Goal: Communication & Community: Participate in discussion

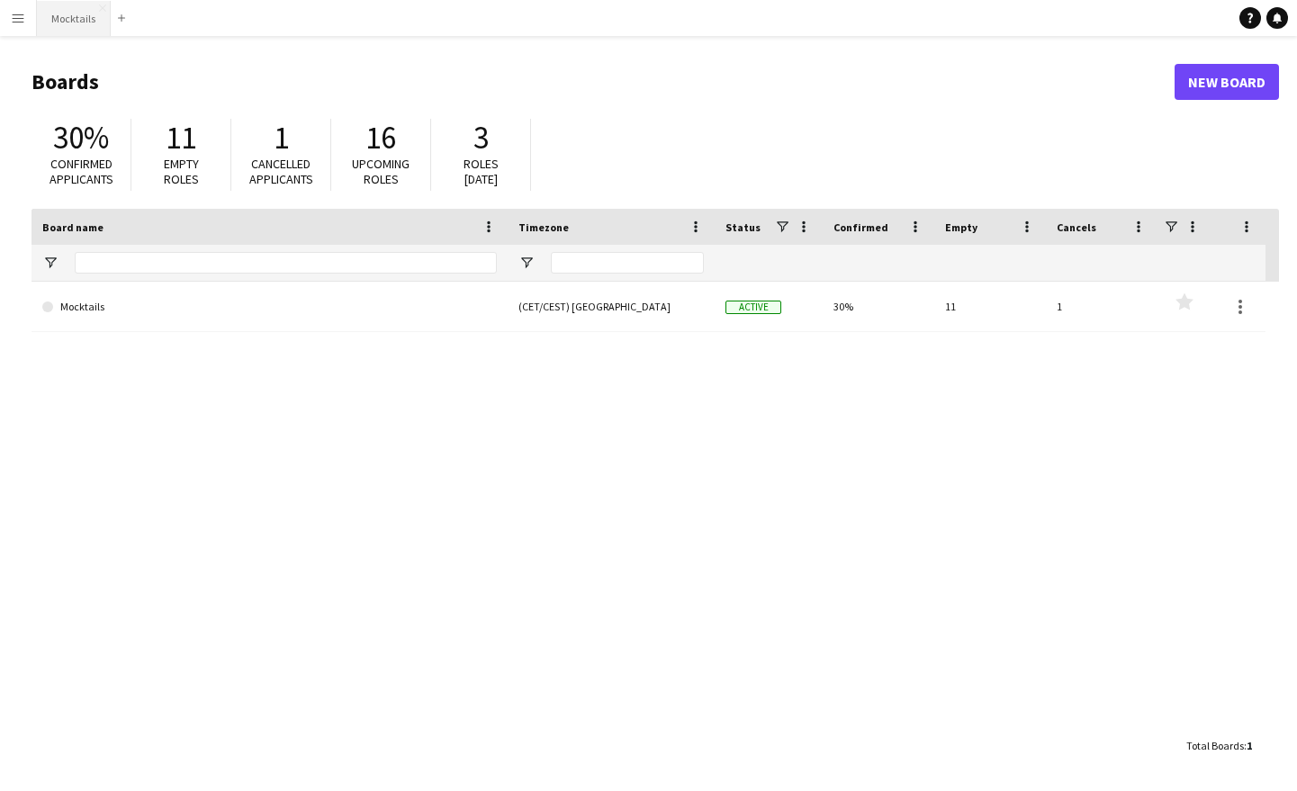
click at [71, 22] on button "Mocktails Close" at bounding box center [74, 18] width 74 height 35
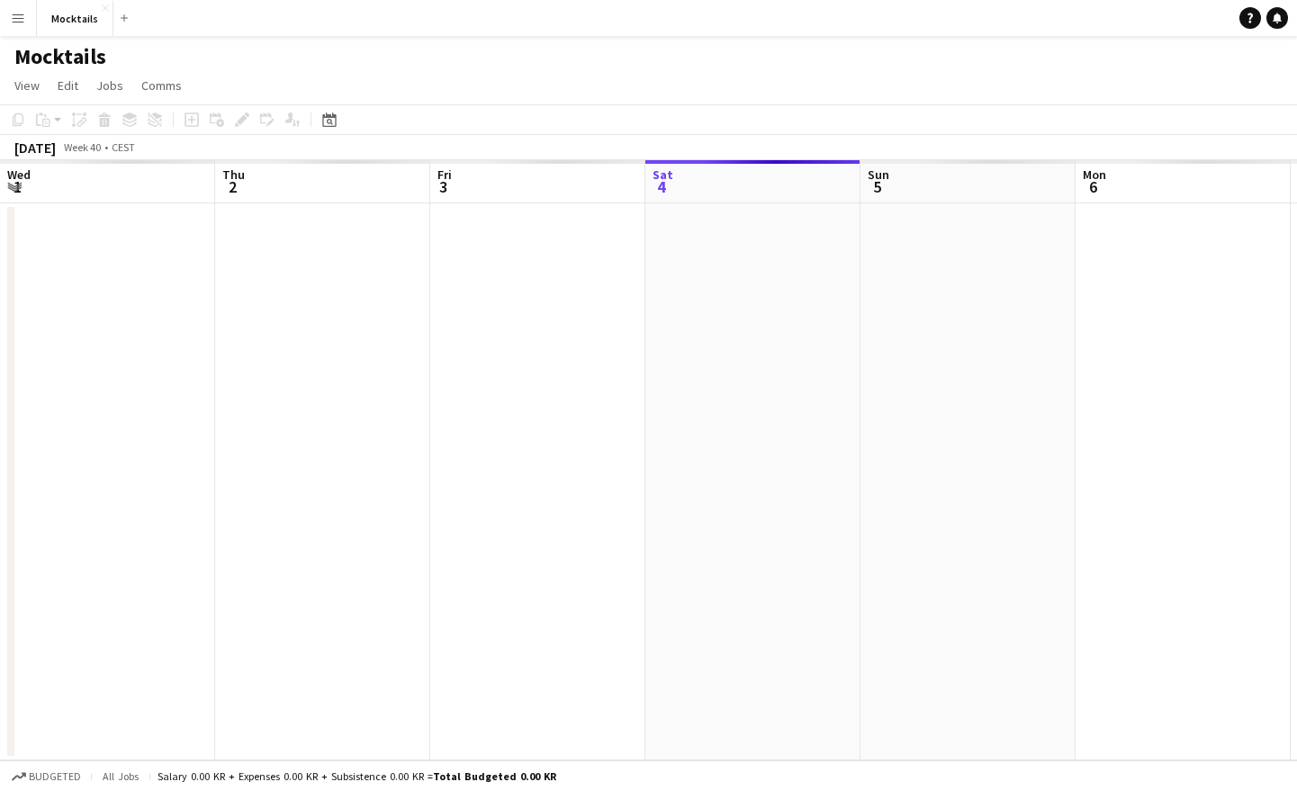
scroll to position [0, 430]
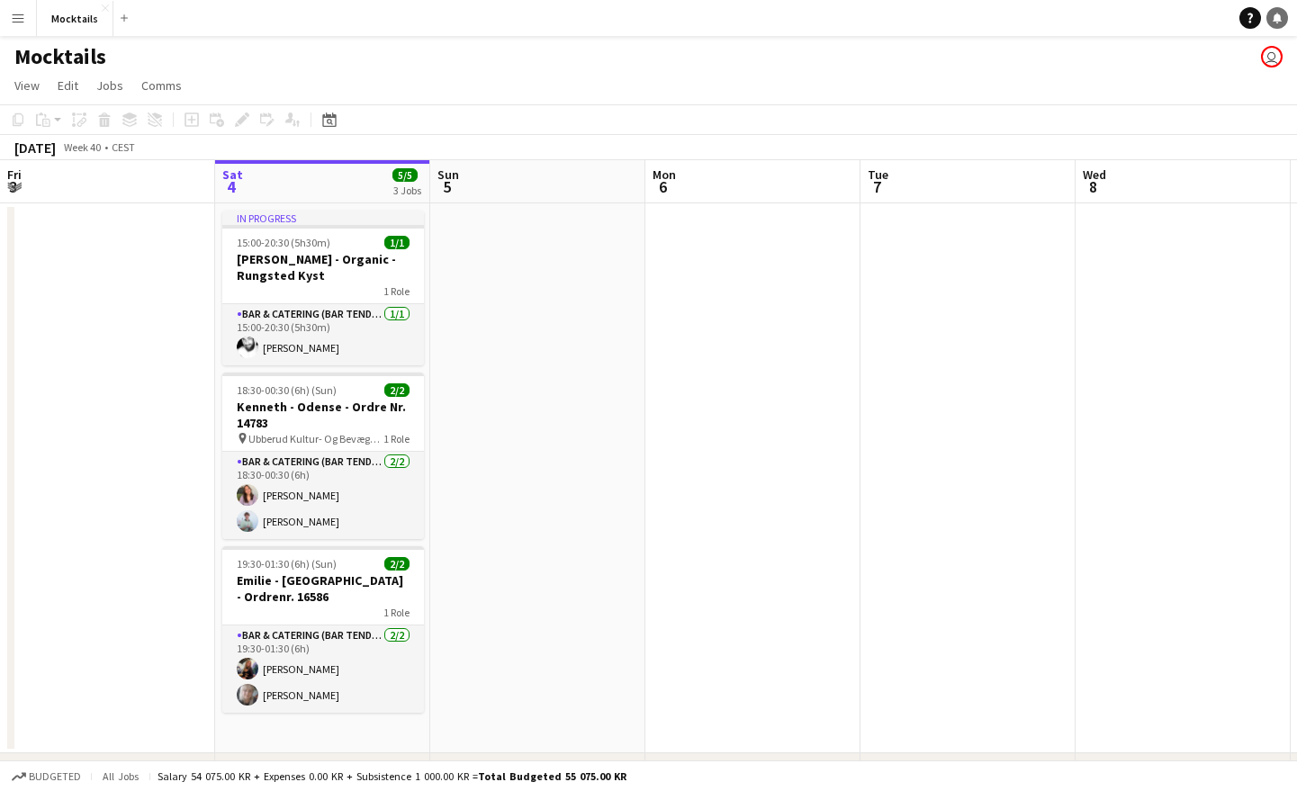
click at [1282, 20] on icon "Notifications" at bounding box center [1277, 18] width 11 height 11
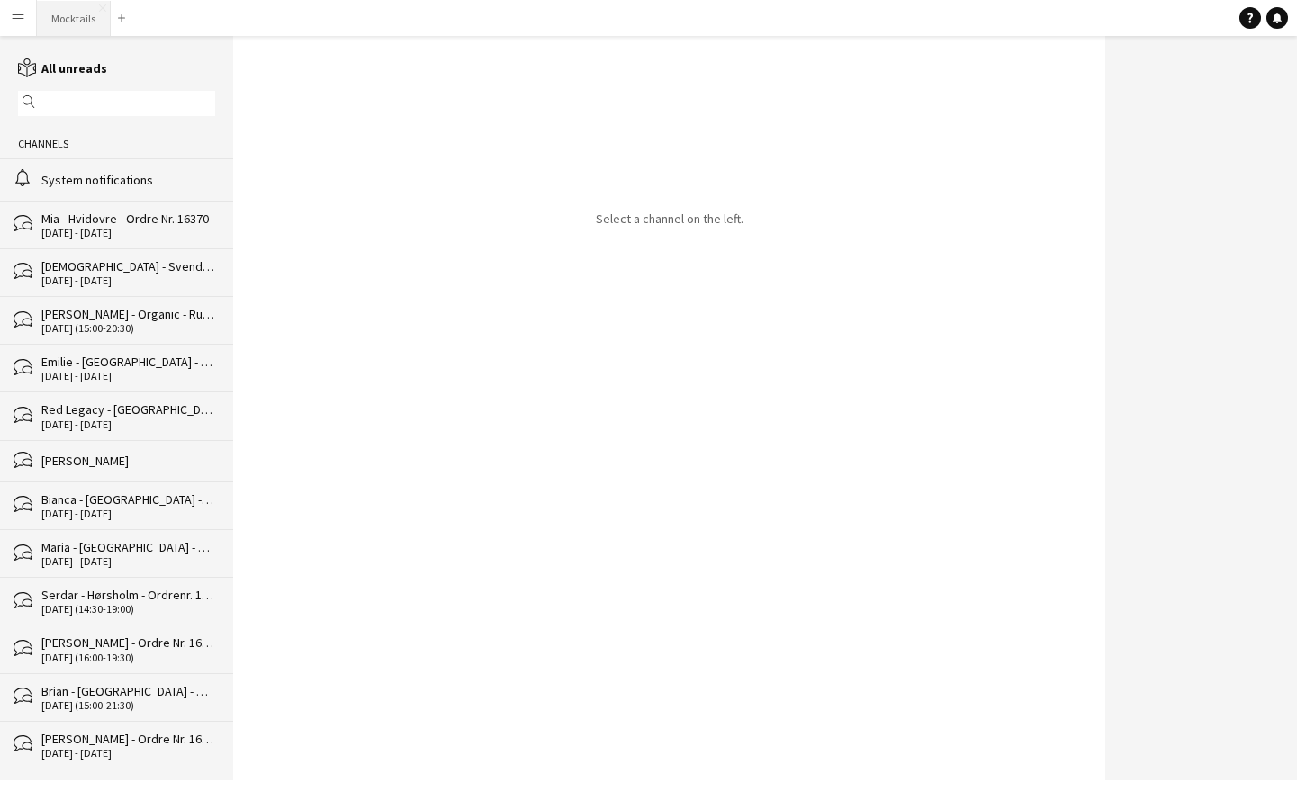
click at [85, 24] on button "Mocktails Close" at bounding box center [74, 18] width 74 height 35
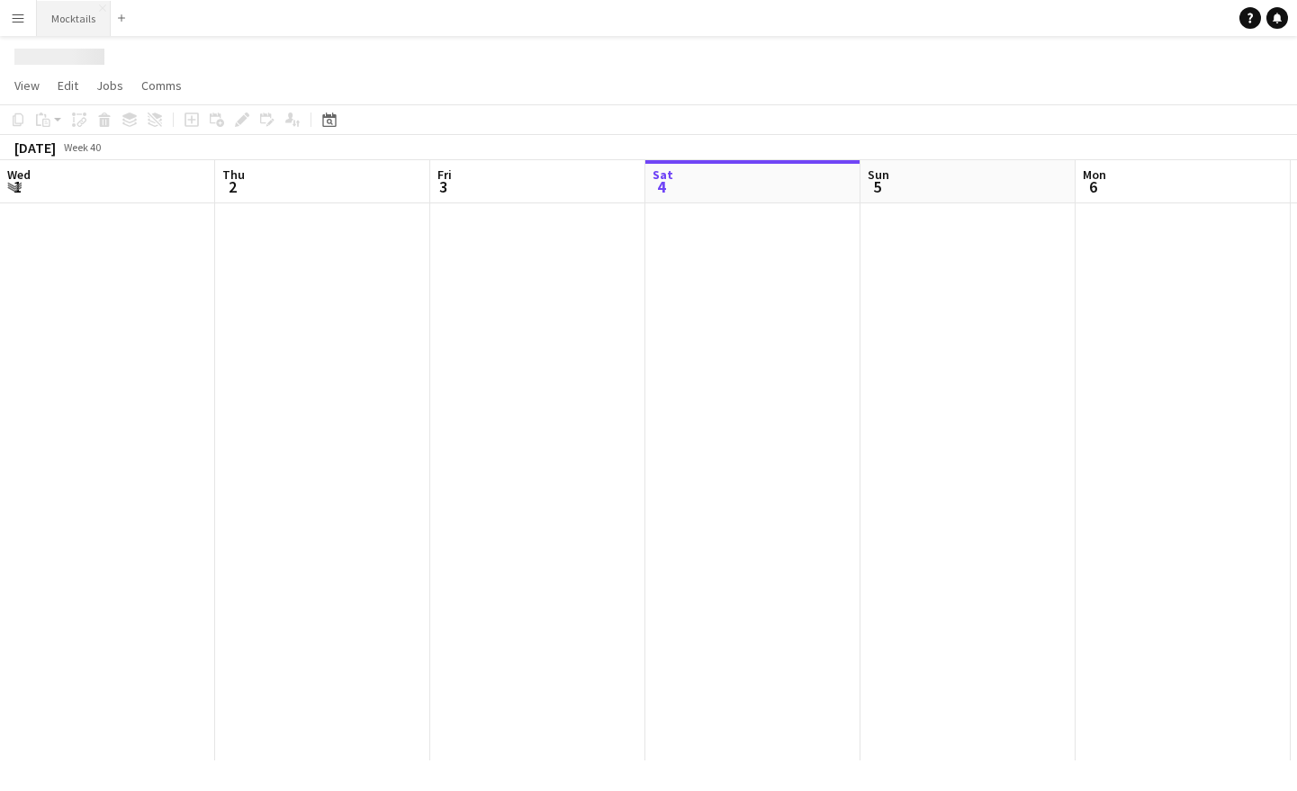
scroll to position [0, 430]
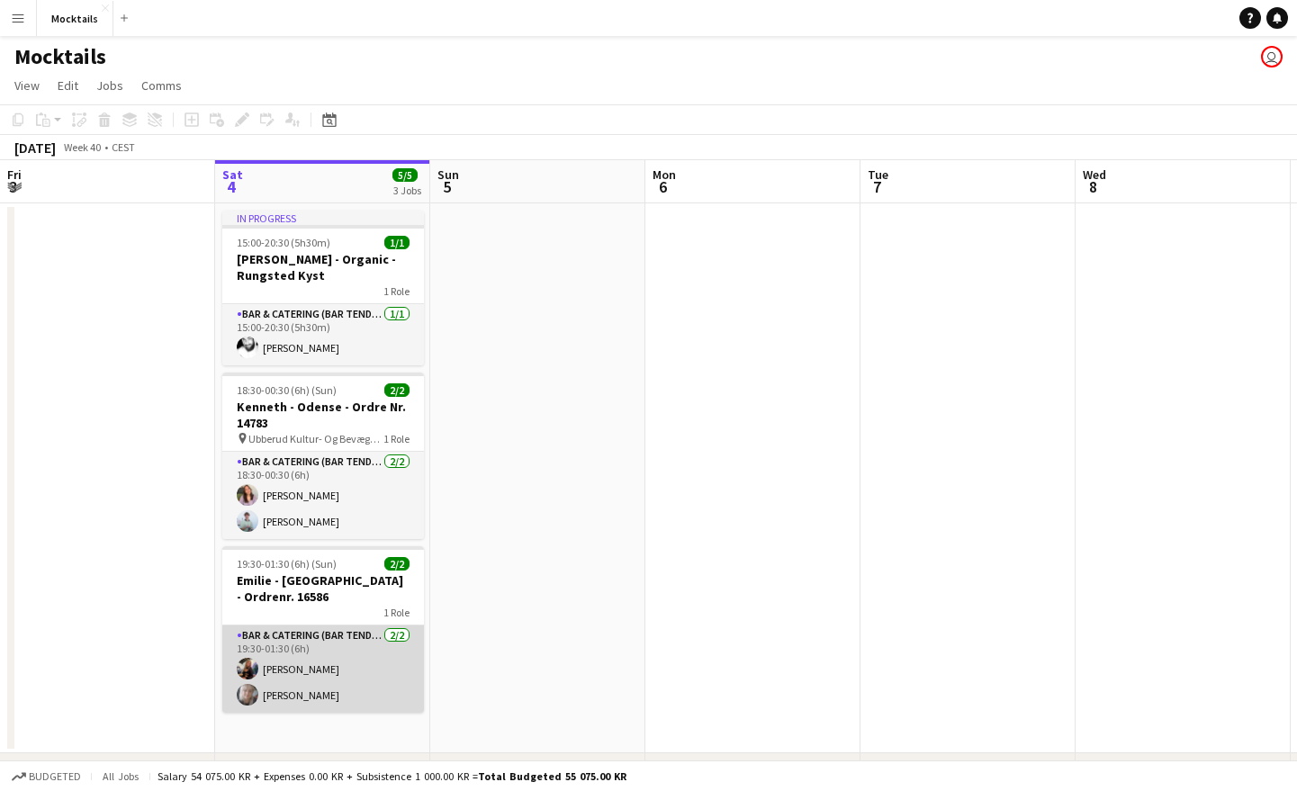
click at [357, 656] on app-card-role "Bar & Catering (Bar Tender) 2/2 19:30-01:30 (6h) Lisa Garne Heller Petersen Maj…" at bounding box center [323, 669] width 202 height 87
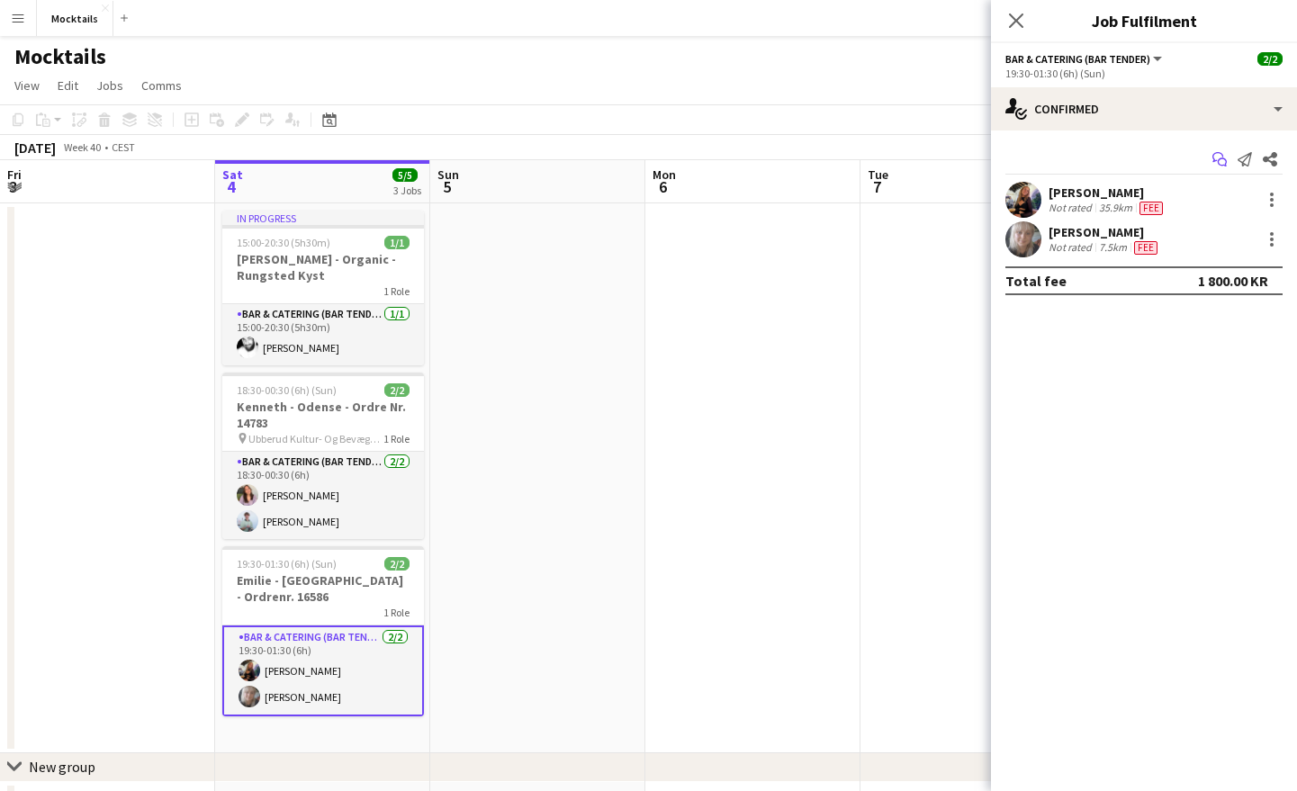
click at [1223, 161] on icon "Start chat" at bounding box center [1219, 159] width 14 height 14
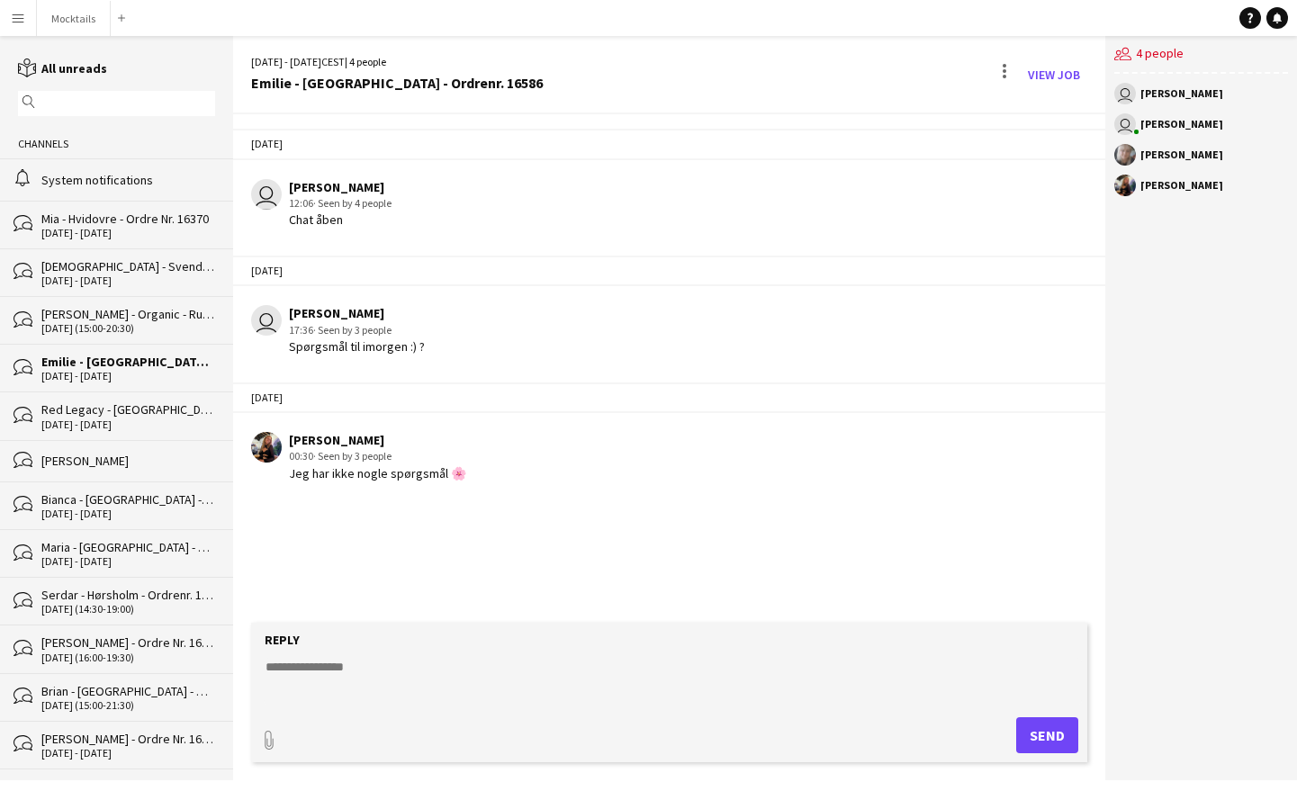
click at [562, 540] on div "11-09-2025 user Emilie Bisbo 12:06 · Seen by 4 people Chat åben Yesterday user …" at bounding box center [669, 368] width 872 height 509
click at [417, 679] on textarea at bounding box center [673, 681] width 818 height 47
click at [403, 686] on textarea at bounding box center [673, 681] width 818 height 47
type textarea "********"
click at [1047, 751] on button "Send" at bounding box center [1047, 735] width 62 height 36
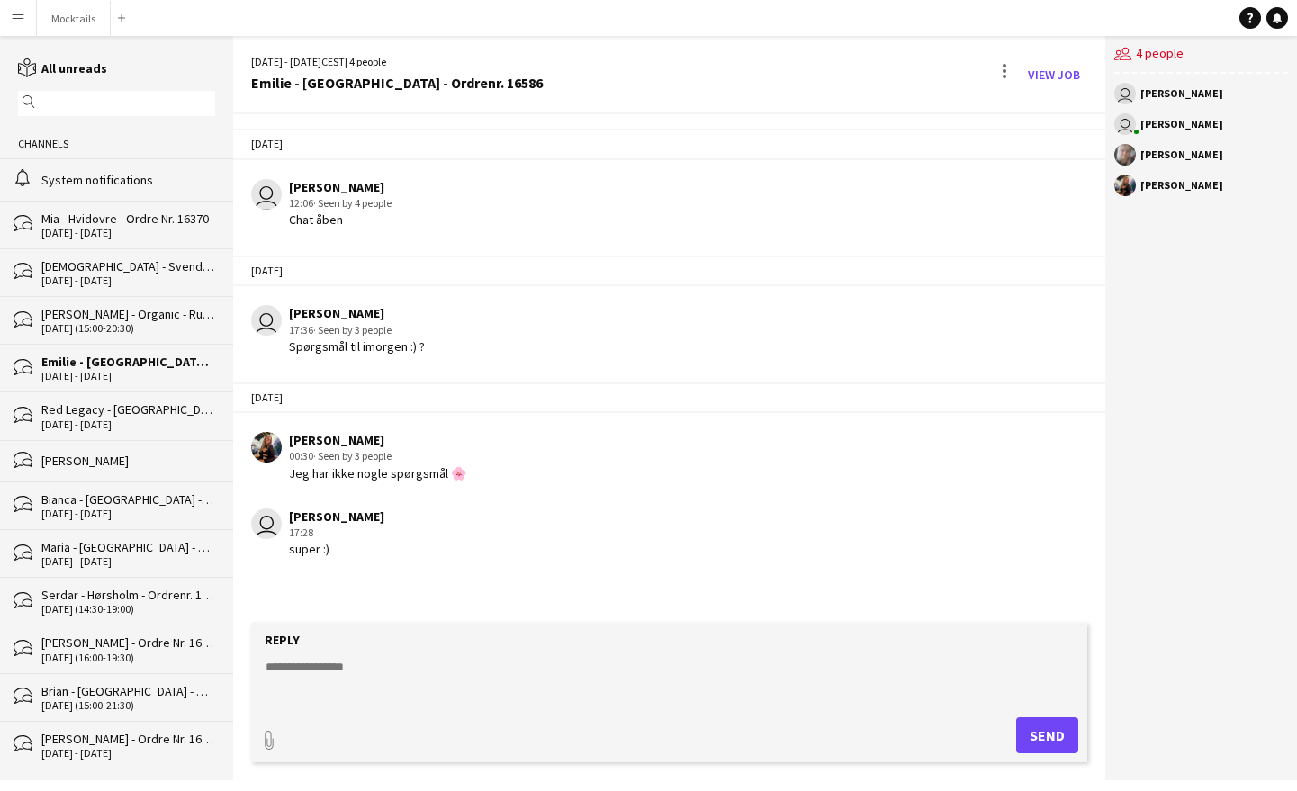
click at [378, 680] on textarea at bounding box center [673, 681] width 818 height 47
type textarea "**********"
click at [1040, 725] on button "Send" at bounding box center [1047, 735] width 62 height 36
click at [64, 28] on button "Mocktails Close" at bounding box center [74, 18] width 74 height 35
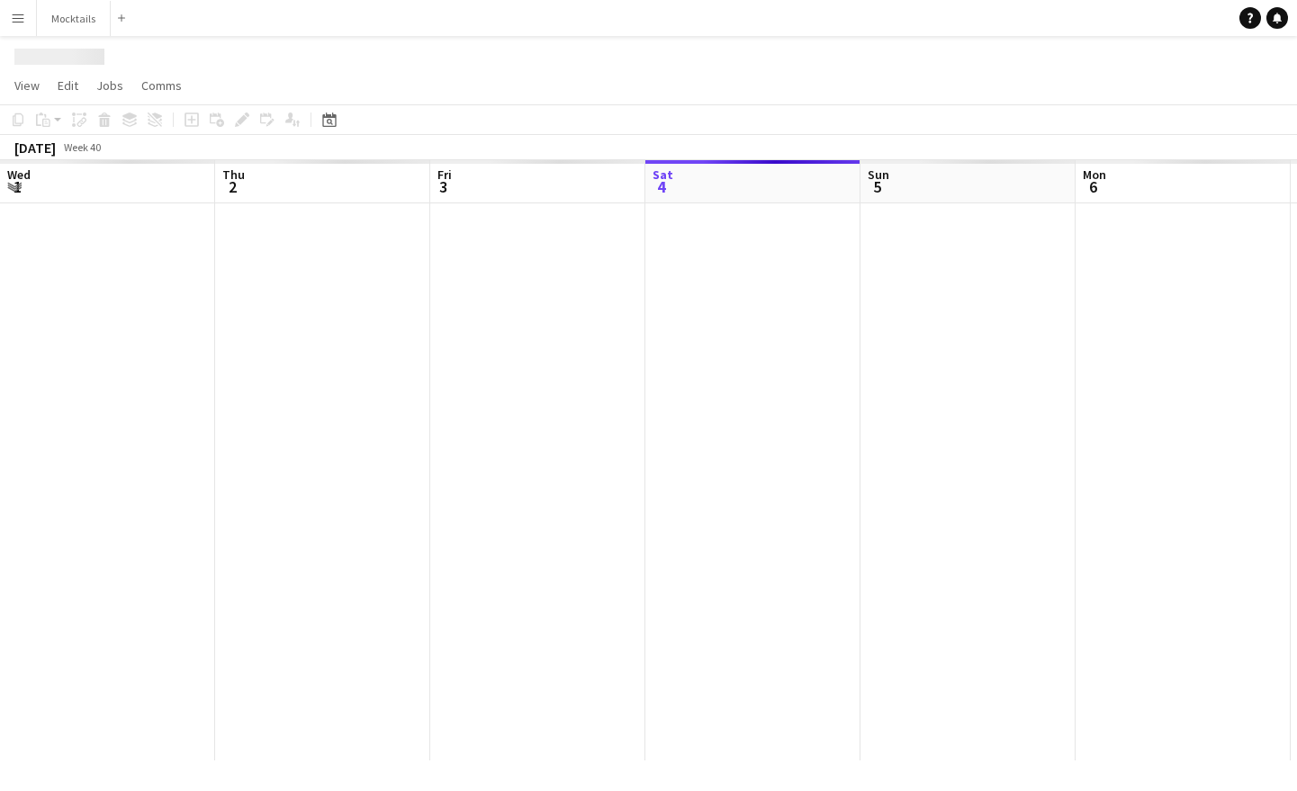
scroll to position [0, 430]
